Goal: Task Accomplishment & Management: Complete application form

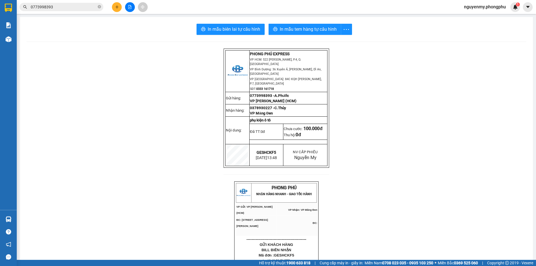
click at [117, 6] on icon "plus" at bounding box center [117, 7] width 4 height 4
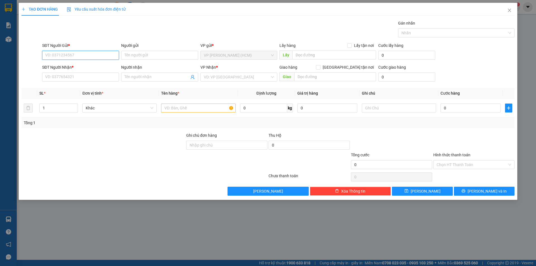
click at [59, 56] on input "SĐT Người Gửi *" at bounding box center [80, 55] width 77 height 9
click at [73, 57] on input "SĐT Người Gửi *" at bounding box center [80, 55] width 77 height 9
type input "0326515290"
click at [83, 64] on div "0326515290 - Anh Chị" at bounding box center [80, 66] width 70 height 6
type input "Anh Chị"
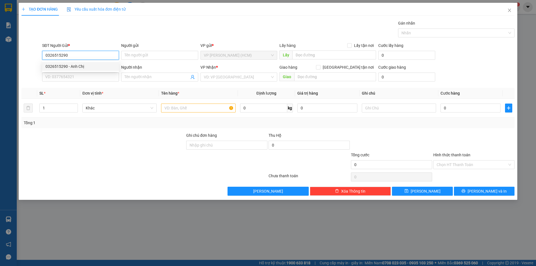
type input "0782554120"
type input "A.Tuyên"
type input "80.000"
type input "0326515290"
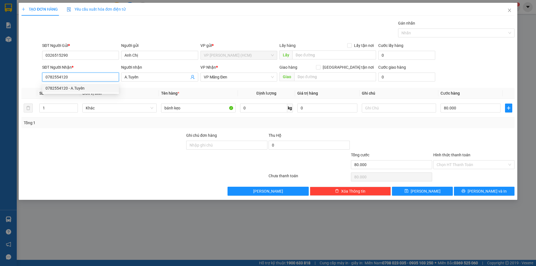
drag, startPoint x: 88, startPoint y: 78, endPoint x: 43, endPoint y: 81, distance: 45.0
click at [43, 81] on input "0782554120" at bounding box center [80, 77] width 77 height 9
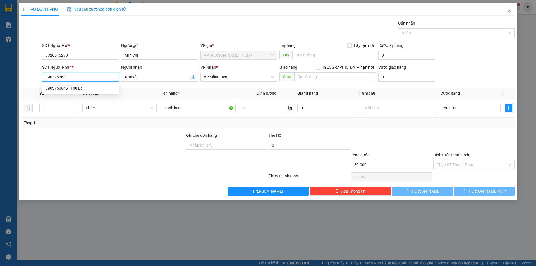
type input "0903753645"
click at [91, 89] on div "0903753645 - Thu Lài" at bounding box center [80, 88] width 70 height 6
type input "Thu Lài"
type input "50.000"
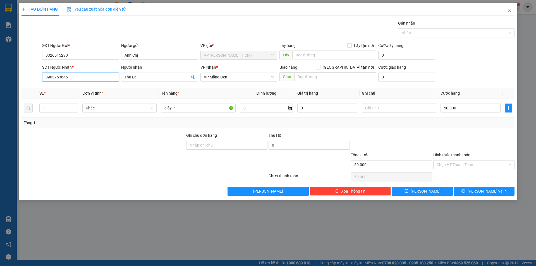
type input "0903753645"
click at [135, 89] on th "Đơn vị tính *" at bounding box center [119, 93] width 79 height 11
click at [320, 69] on input "[GEOGRAPHIC_DATA] tận nơi" at bounding box center [318, 67] width 4 height 4
checkbox input "true"
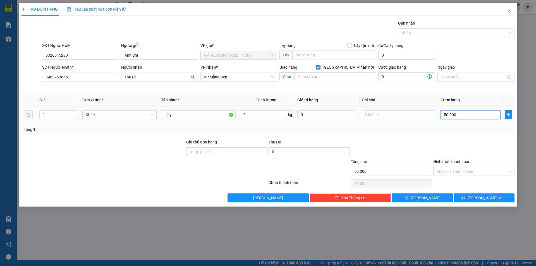
click at [459, 115] on input "50.000" at bounding box center [470, 114] width 60 height 9
type input "6"
type input "60"
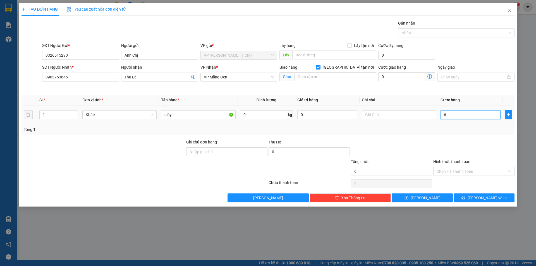
type input "60"
type input "600"
type input "6.000"
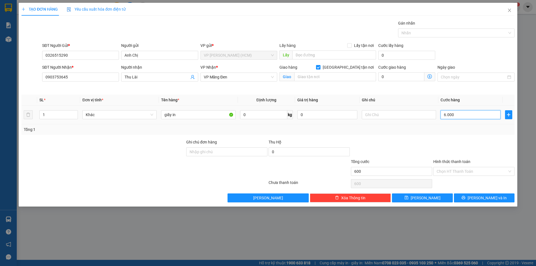
type input "6.000"
type input "60.000"
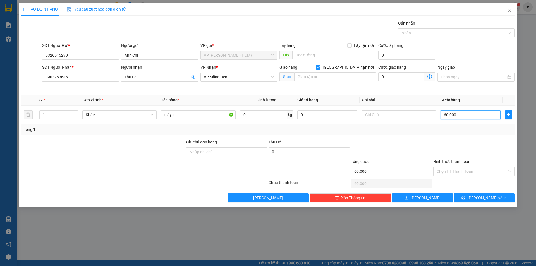
type input "60.000"
click at [471, 199] on button "[PERSON_NAME] và In" at bounding box center [484, 197] width 61 height 9
click at [307, 78] on input "text" at bounding box center [335, 76] width 82 height 9
click at [320, 67] on input "[GEOGRAPHIC_DATA] tận nơi" at bounding box center [318, 67] width 4 height 4
checkbox input "false"
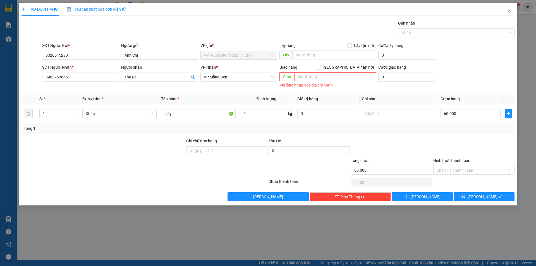
click at [350, 92] on div "Transit Pickup Surcharge Ids Transit Deliver Surcharge Ids Transit Deliver Surc…" at bounding box center [267, 110] width 493 height 181
click at [471, 198] on button "[PERSON_NAME] và In" at bounding box center [484, 196] width 61 height 9
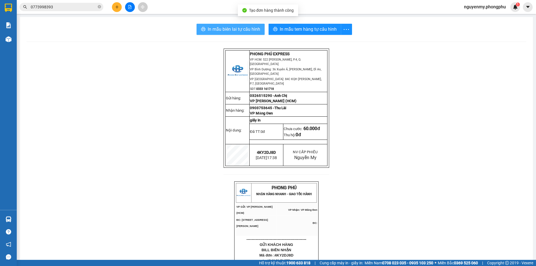
click at [233, 28] on span "In mẫu biên lai tự cấu hình" at bounding box center [234, 29] width 52 height 7
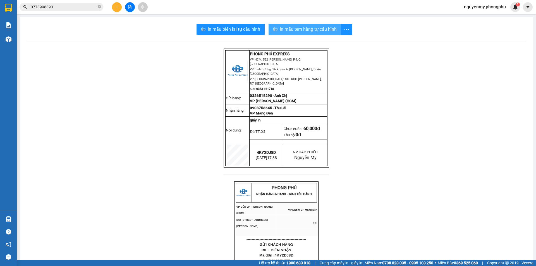
click at [307, 31] on span "In mẫu tem hàng tự cấu hình" at bounding box center [308, 29] width 57 height 7
